Goal: Go to known website: Go to known website

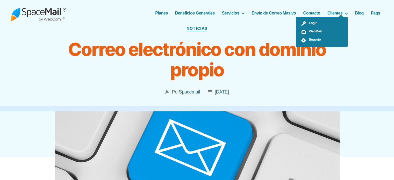
click at [343, 17] on ul "Login WebMail Soporte" at bounding box center [322, 32] width 52 height 30
click at [312, 30] on span "WebMail" at bounding box center [313, 31] width 15 height 4
click at [309, 22] on span "Login" at bounding box center [311, 23] width 11 height 4
click at [312, 31] on span "WebMail" at bounding box center [313, 31] width 15 height 4
click at [347, 17] on ul "Login WebMail Soporte" at bounding box center [322, 32] width 52 height 30
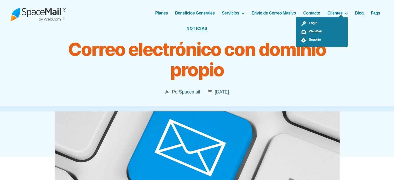
click at [308, 32] on span "WebMail" at bounding box center [313, 31] width 15 height 4
